Goal: Task Accomplishment & Management: Use online tool/utility

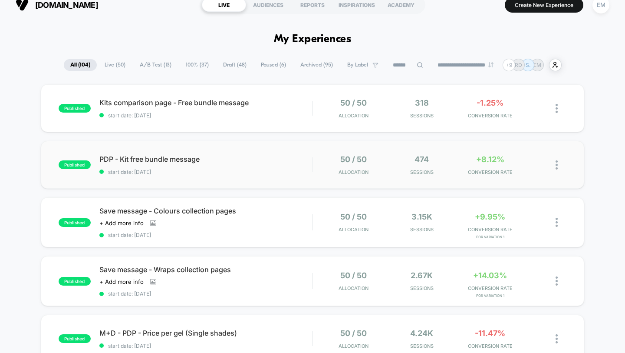
scroll to position [51, 0]
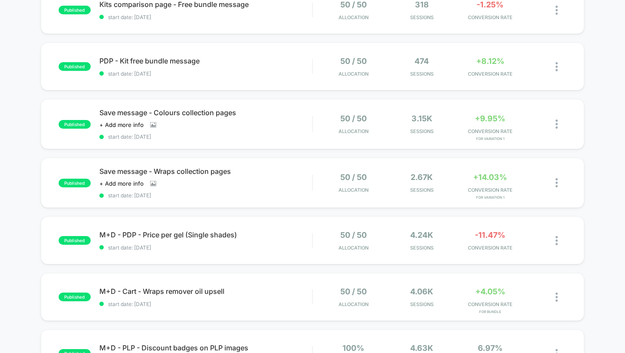
scroll to position [110, 0]
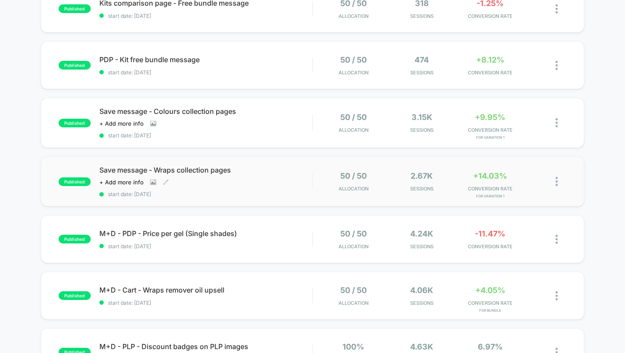
click at [208, 174] on div "Save message - Wraps collection pages Click to view images Click to edit experi…" at bounding box center [205, 181] width 213 height 32
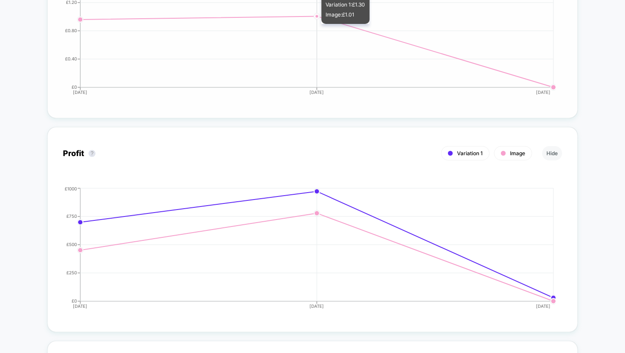
scroll to position [1156, 0]
